Goal: Information Seeking & Learning: Learn about a topic

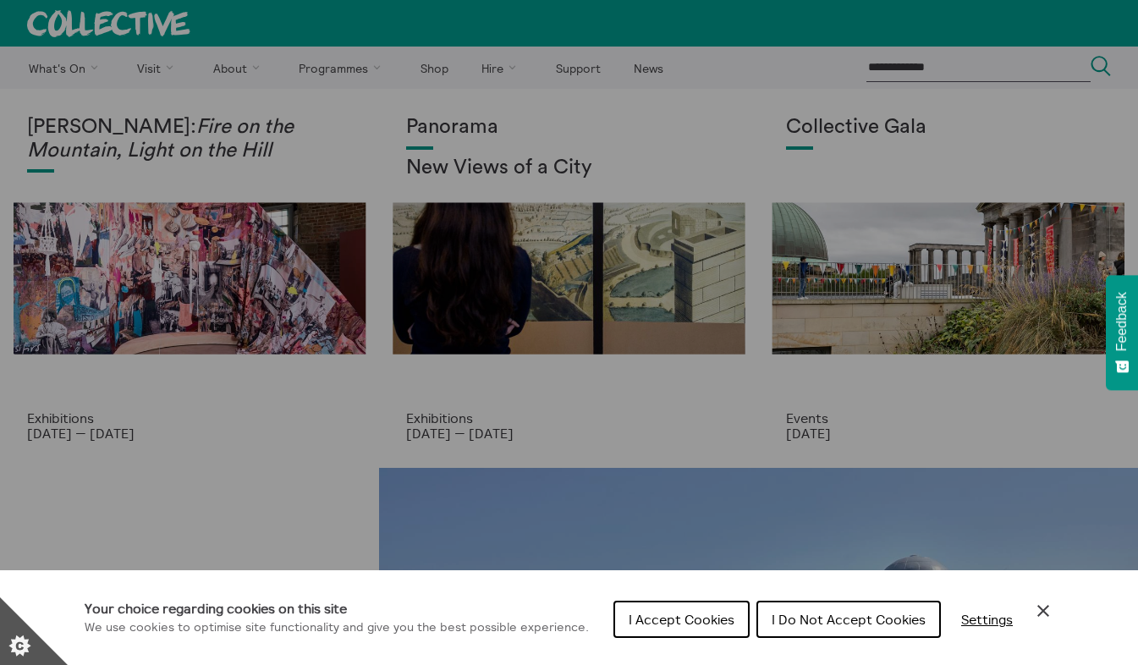
click at [705, 615] on span "I Accept Cookies" at bounding box center [682, 619] width 106 height 17
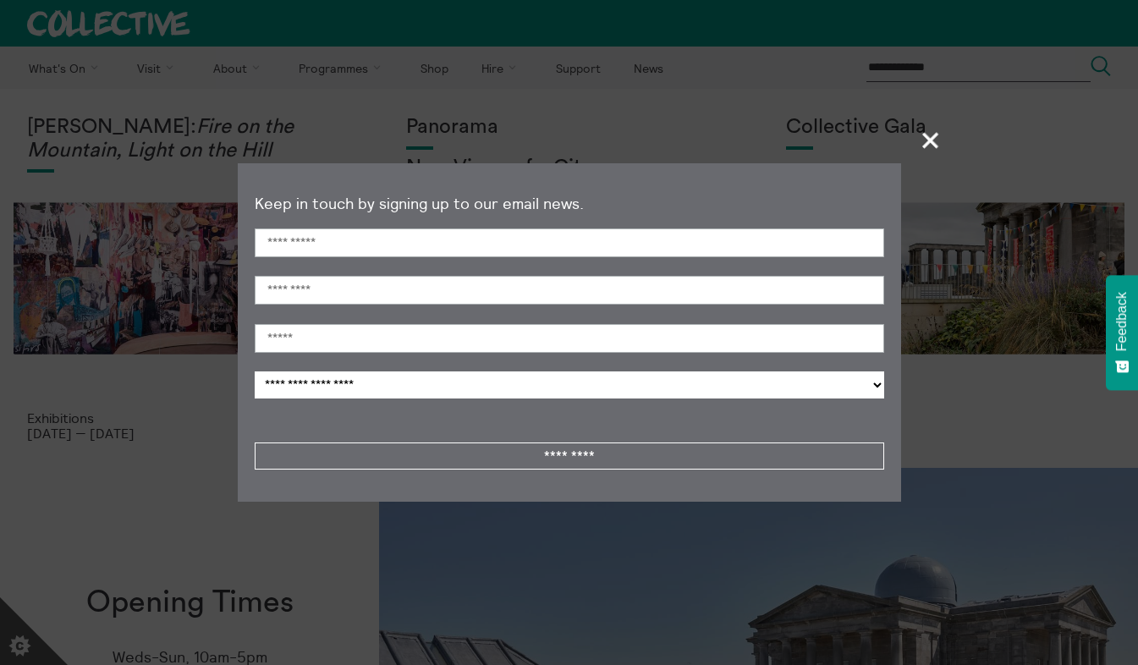
click at [927, 140] on span "+" at bounding box center [931, 140] width 50 height 50
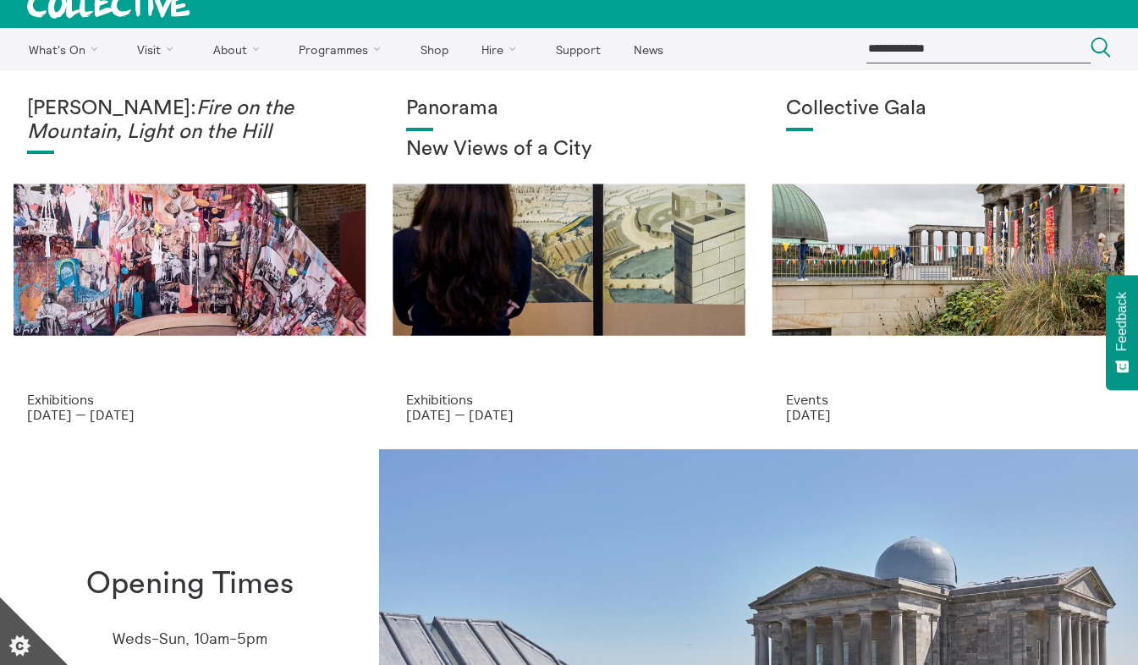
scroll to position [18, 0]
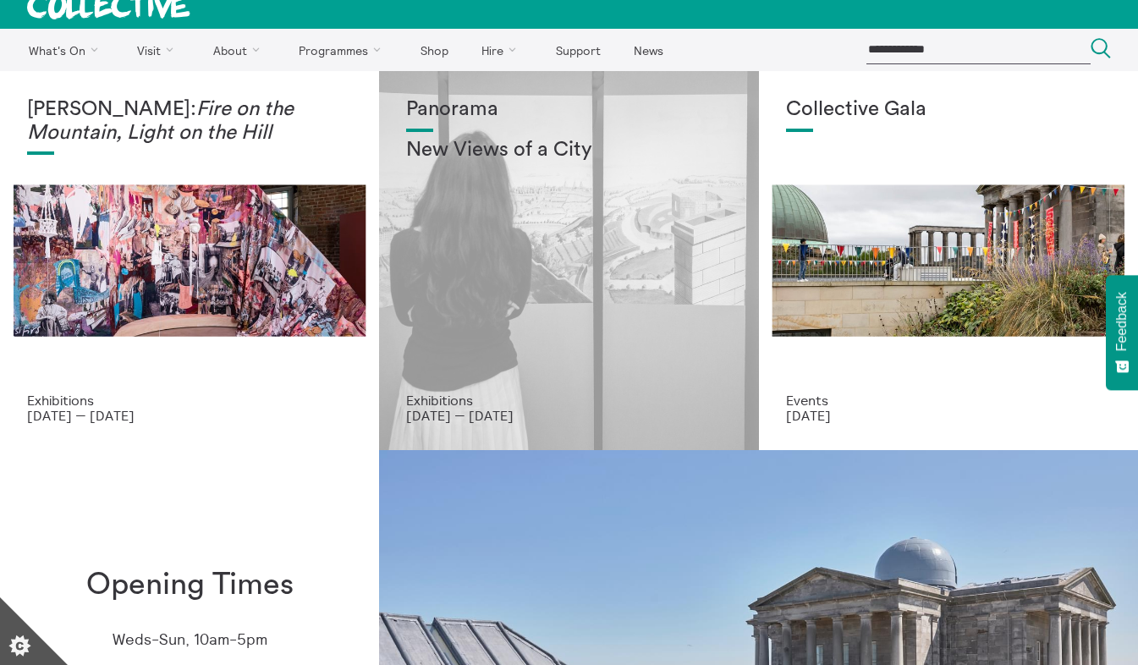
click at [482, 294] on div "Panorama New Views of a City" at bounding box center [568, 245] width 325 height 294
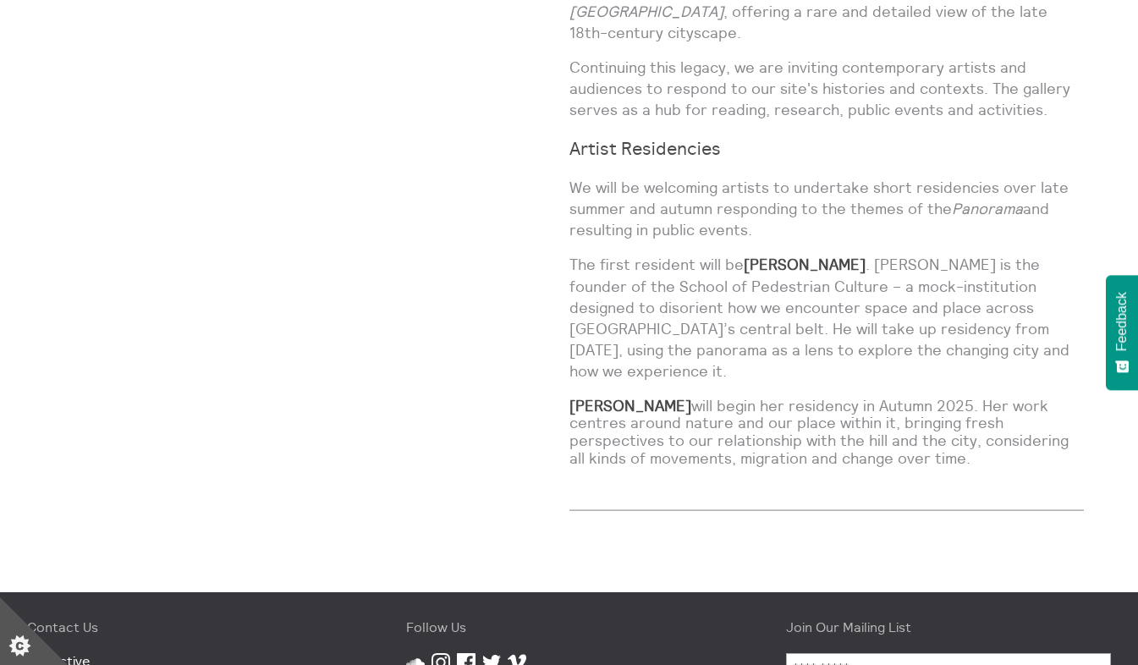
scroll to position [1368, 0]
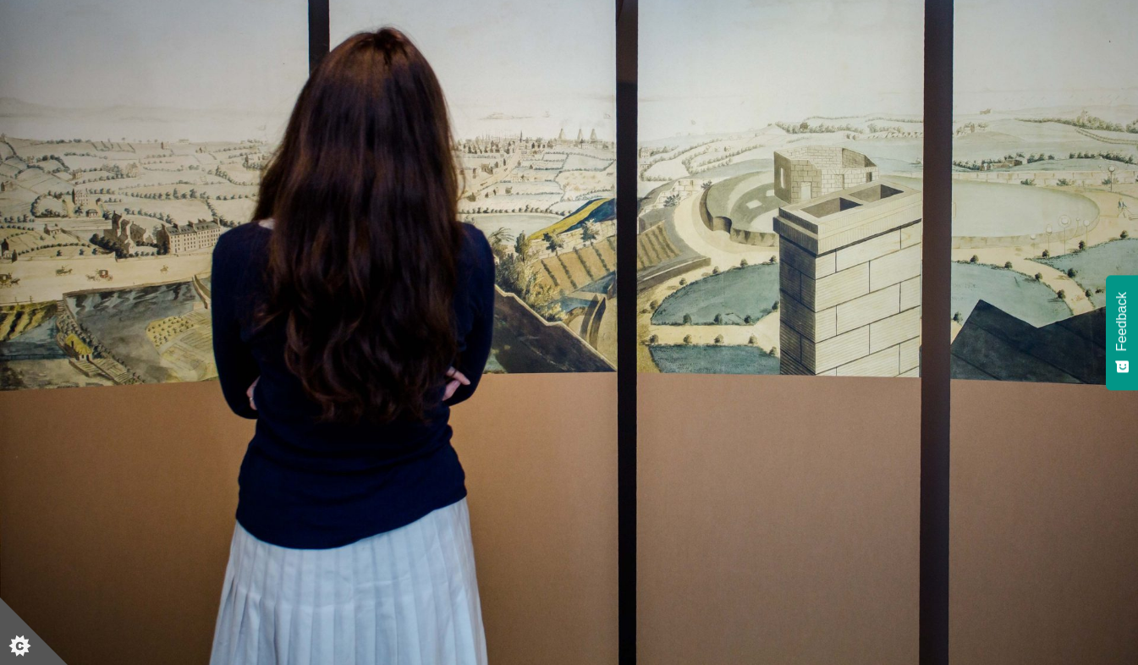
scroll to position [151, 0]
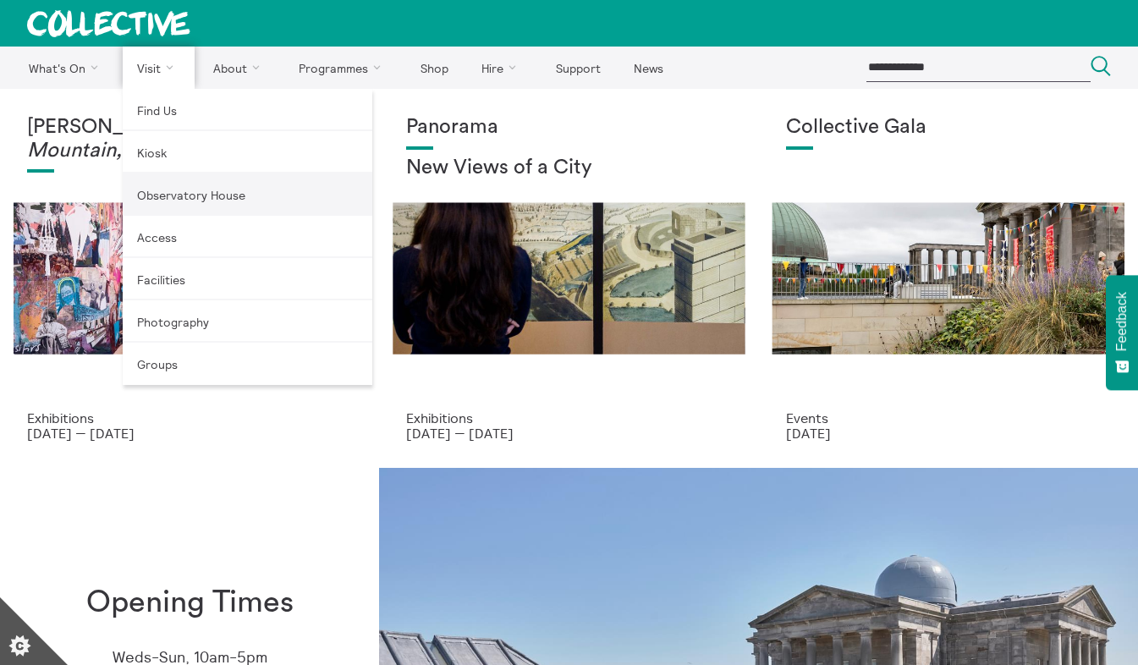
click at [156, 192] on link "Observatory House" at bounding box center [248, 194] width 250 height 42
